Goal: Find specific page/section: Find specific page/section

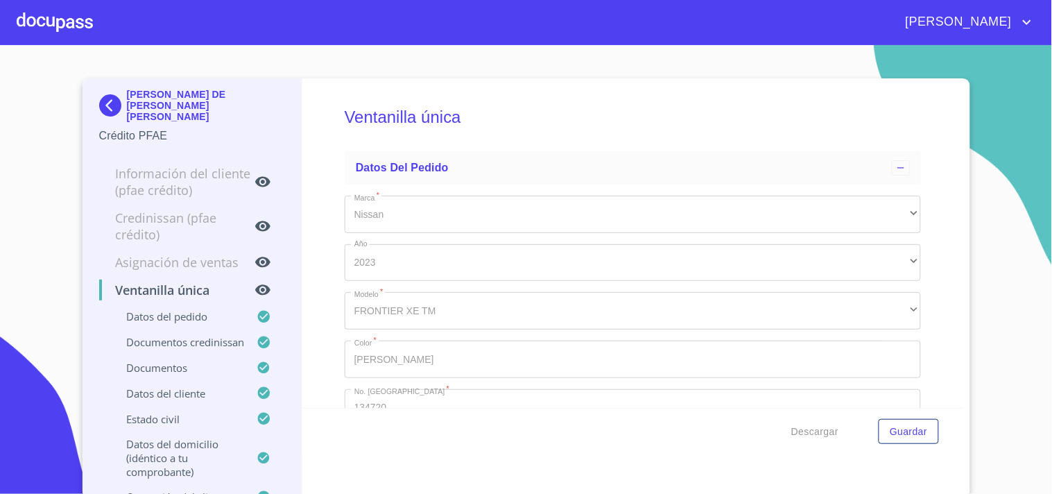
click at [85, 37] on div at bounding box center [55, 22] width 76 height 44
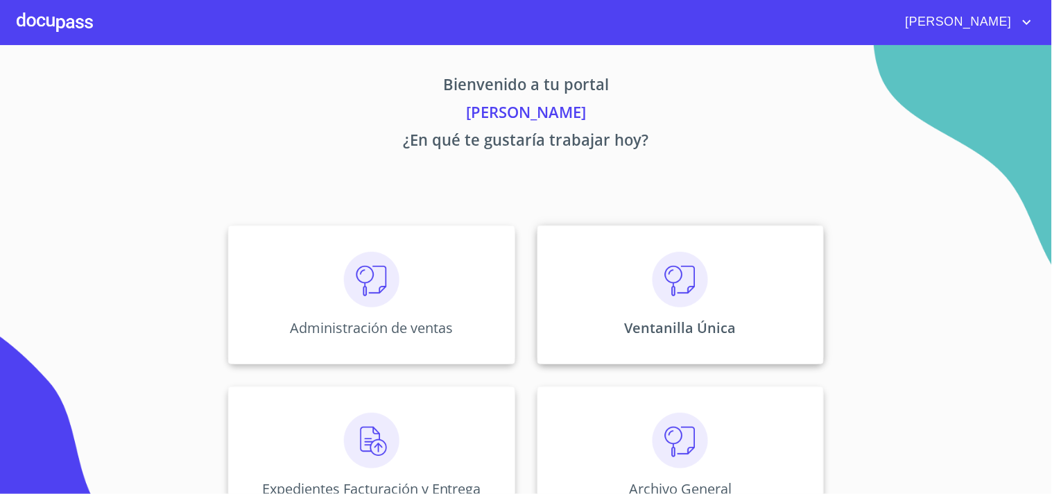
click at [677, 324] on p "Ventanilla Única" at bounding box center [681, 327] width 112 height 19
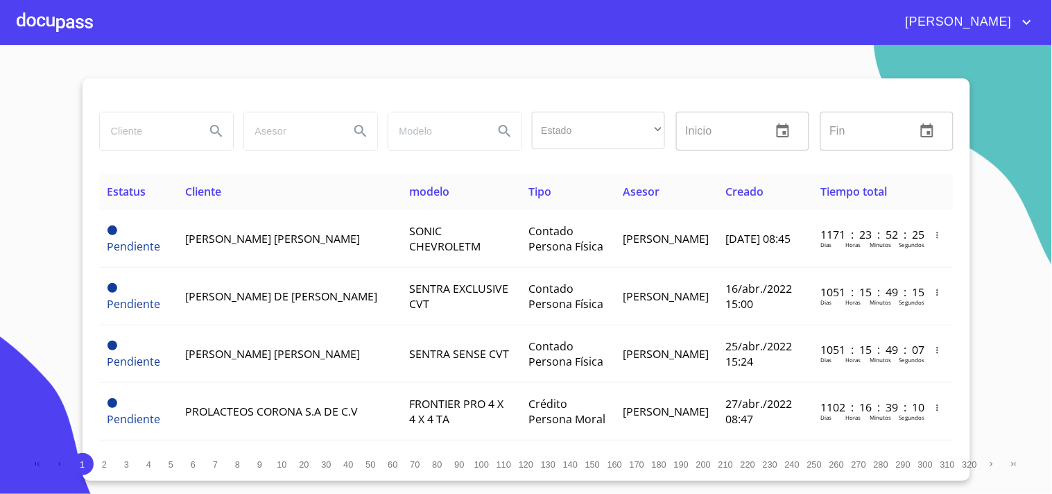
click at [192, 135] on input "search" at bounding box center [147, 130] width 94 height 37
type input "[PERSON_NAME]"
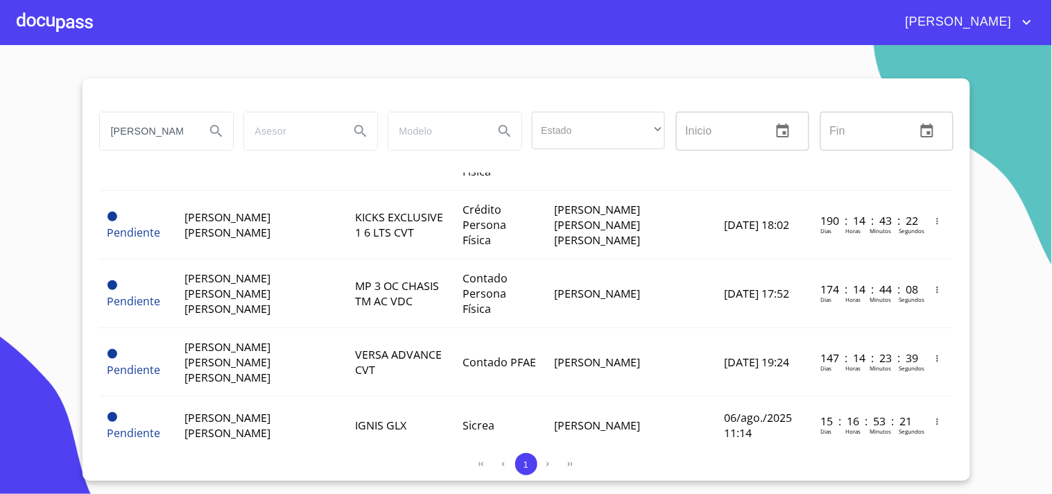
scroll to position [385, 0]
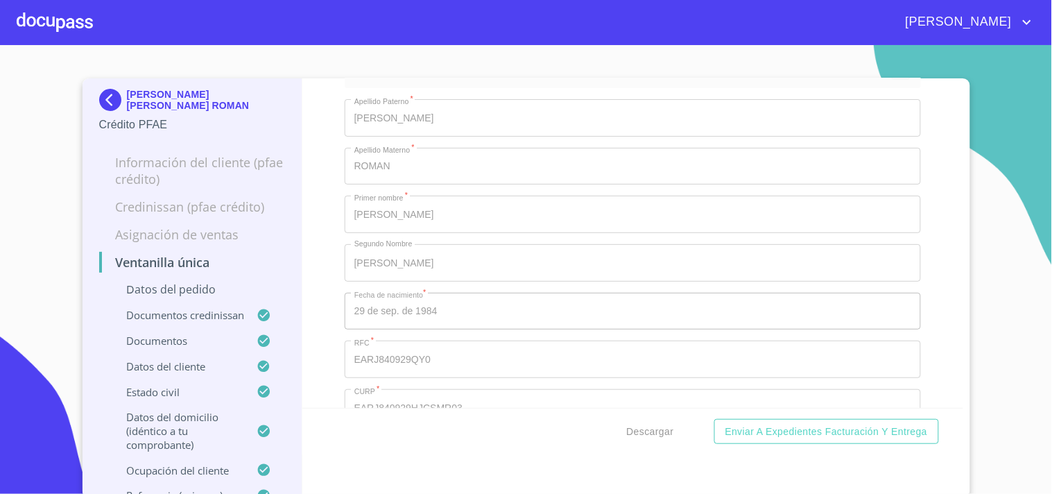
scroll to position [5008, 0]
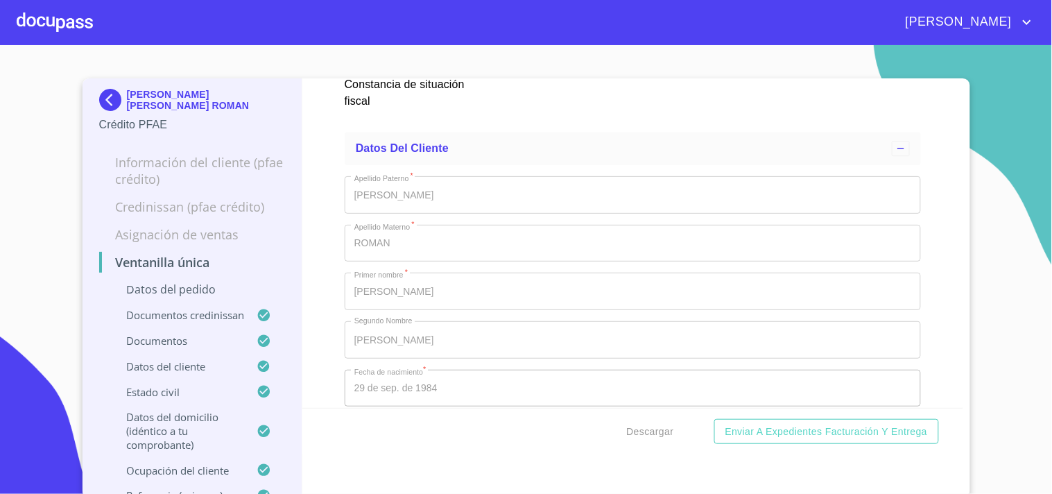
click at [55, 3] on div at bounding box center [55, 22] width 76 height 44
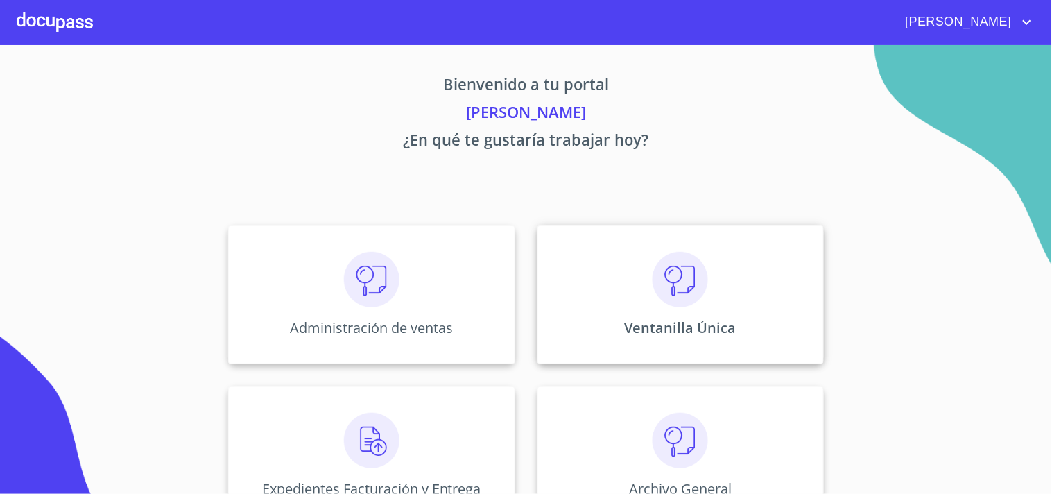
click at [645, 289] on div "Ventanilla Única" at bounding box center [680, 294] width 286 height 139
